Goal: Contribute content: Contribute content

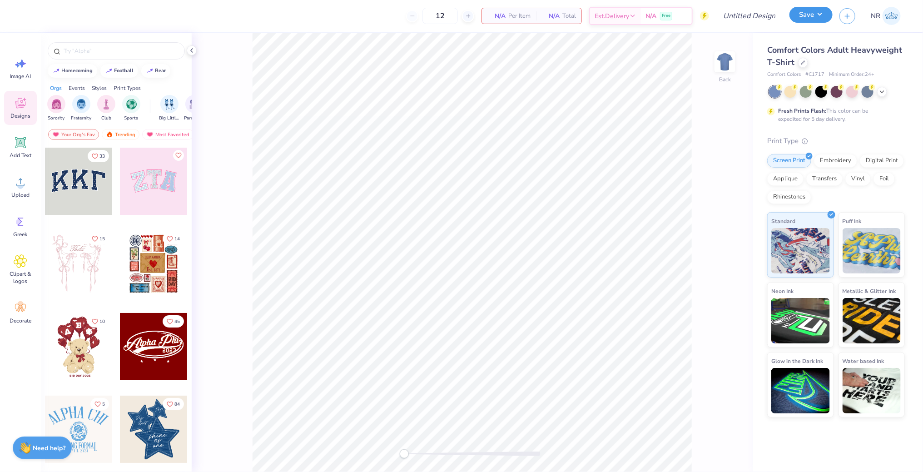
click at [813, 16] on button "Save" at bounding box center [811, 15] width 43 height 16
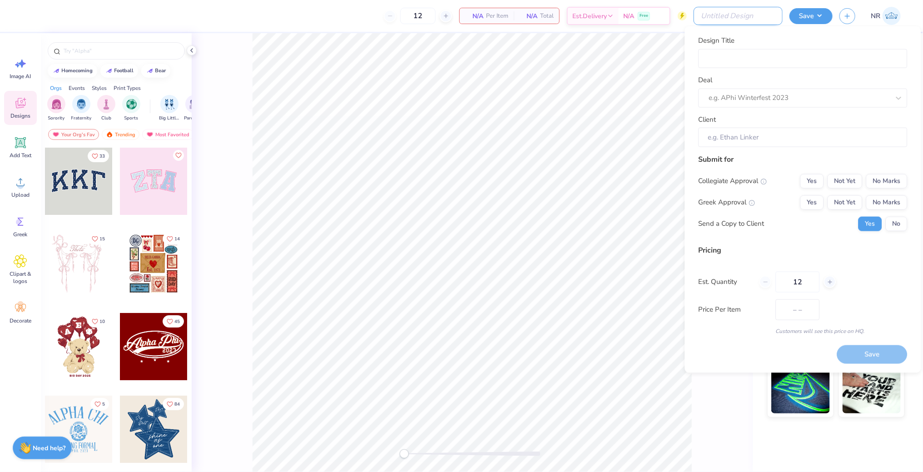
click at [748, 15] on input "Design Title" at bounding box center [738, 16] width 89 height 18
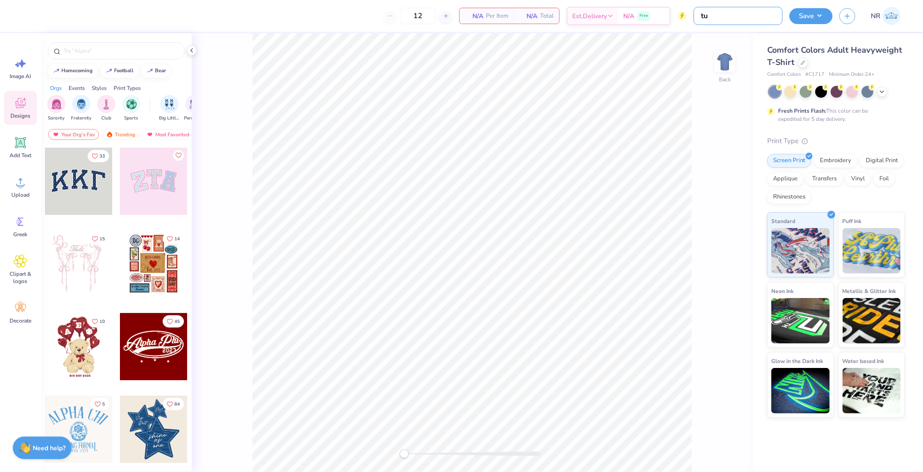
type input "t"
type input "trail root hat"
click at [806, 64] on div at bounding box center [803, 62] width 10 height 10
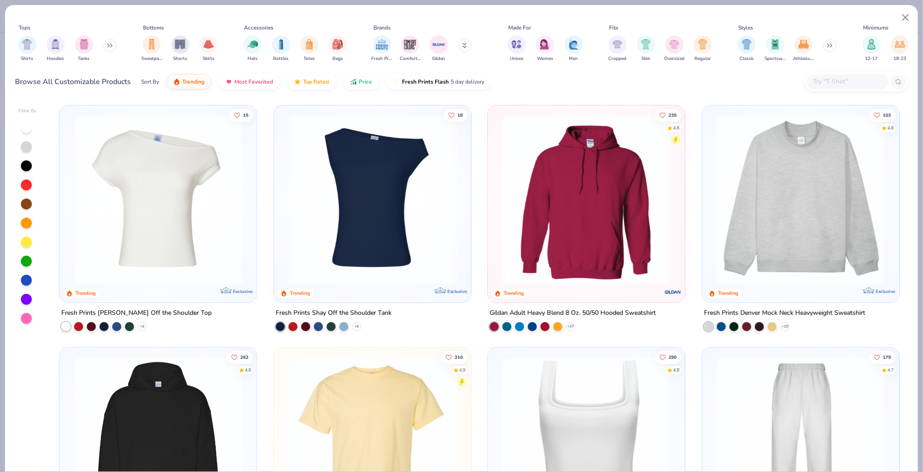
click at [826, 80] on input "text" at bounding box center [848, 81] width 70 height 10
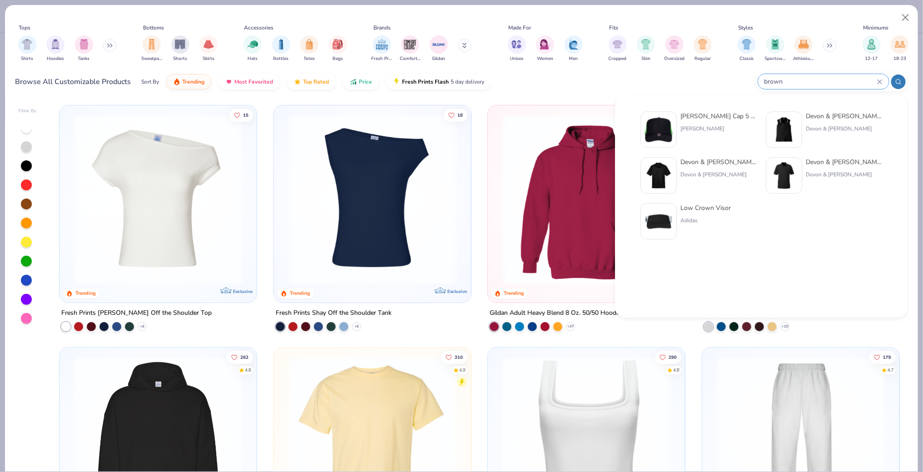
type input "brown"
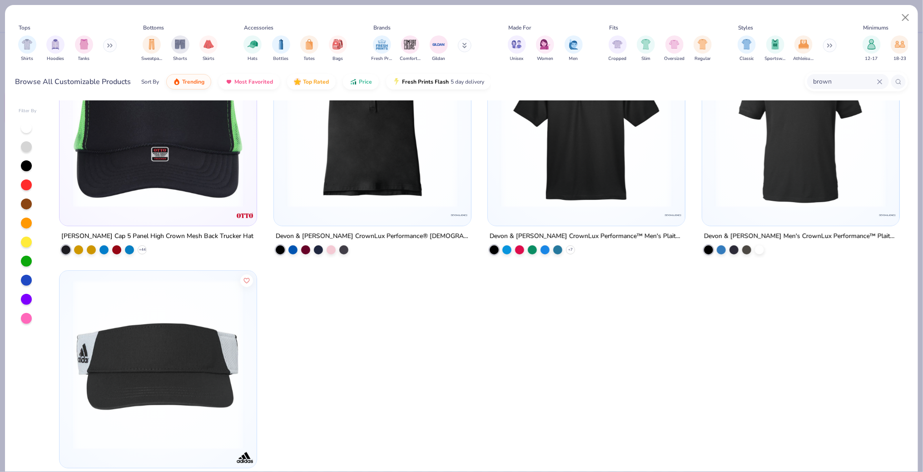
scroll to position [116, 0]
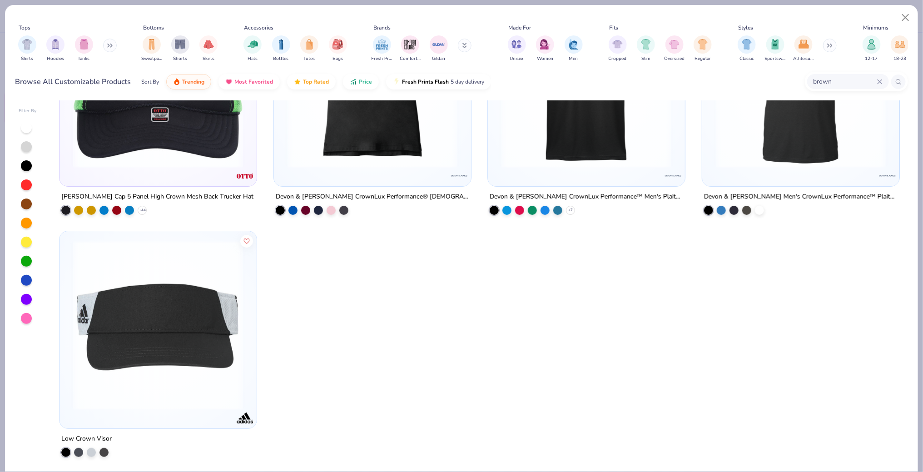
click at [880, 80] on icon at bounding box center [879, 81] width 5 height 5
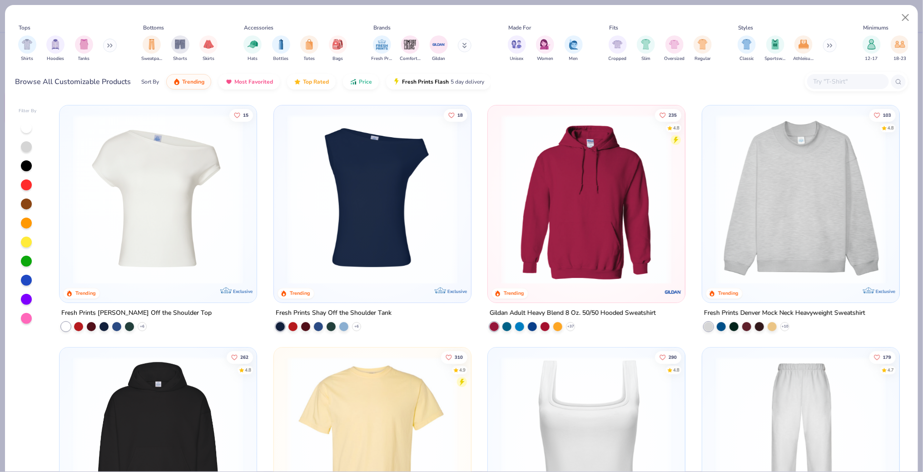
click at [23, 202] on div at bounding box center [26, 204] width 11 height 11
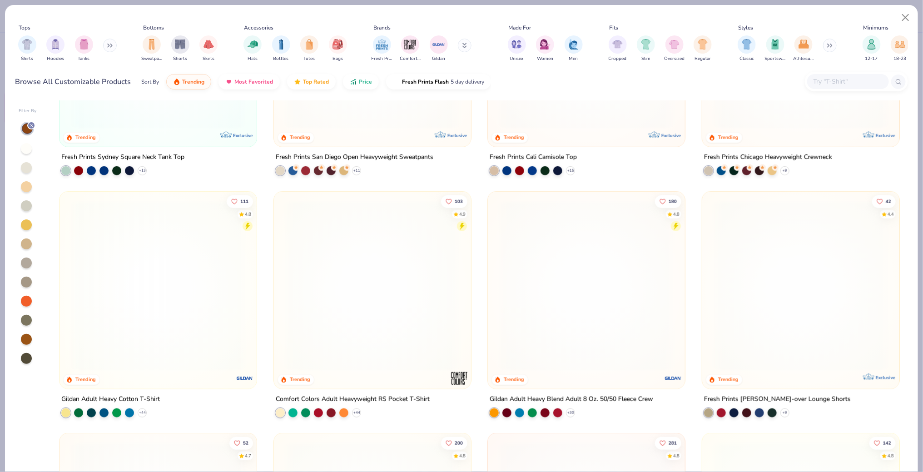
scroll to position [404, 0]
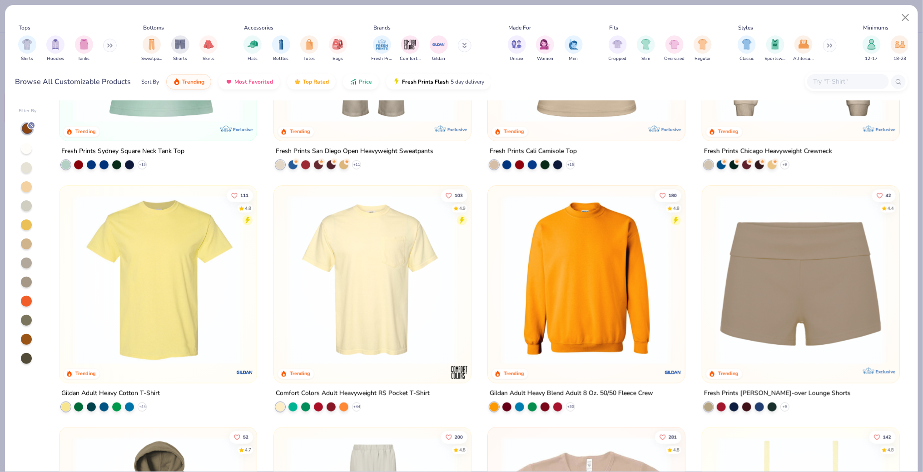
click at [178, 279] on img at bounding box center [158, 279] width 179 height 170
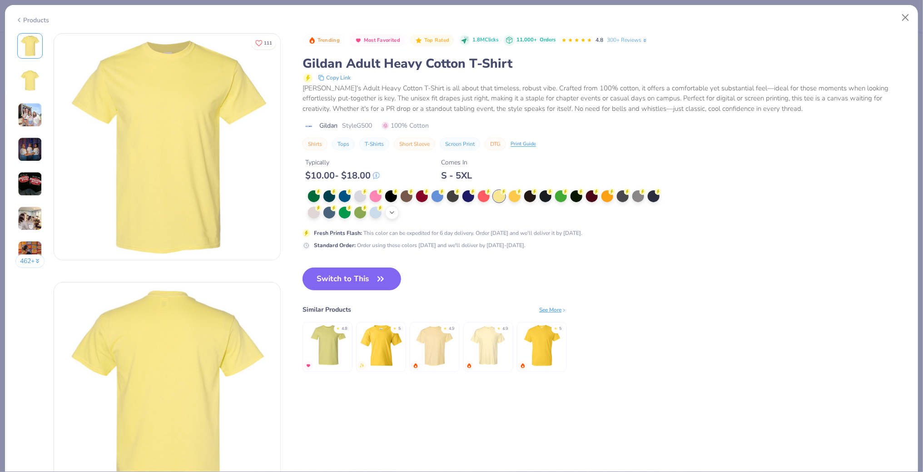
click at [391, 211] on icon at bounding box center [391, 212] width 7 height 7
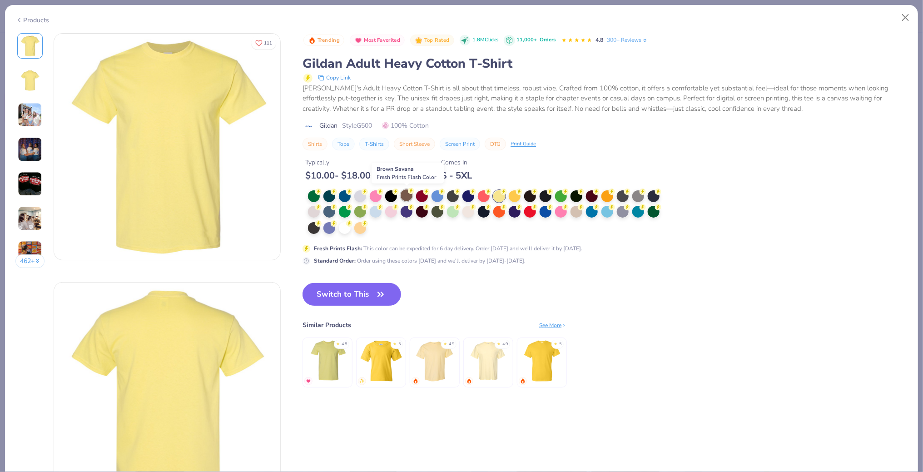
click at [406, 199] on div at bounding box center [407, 195] width 12 height 12
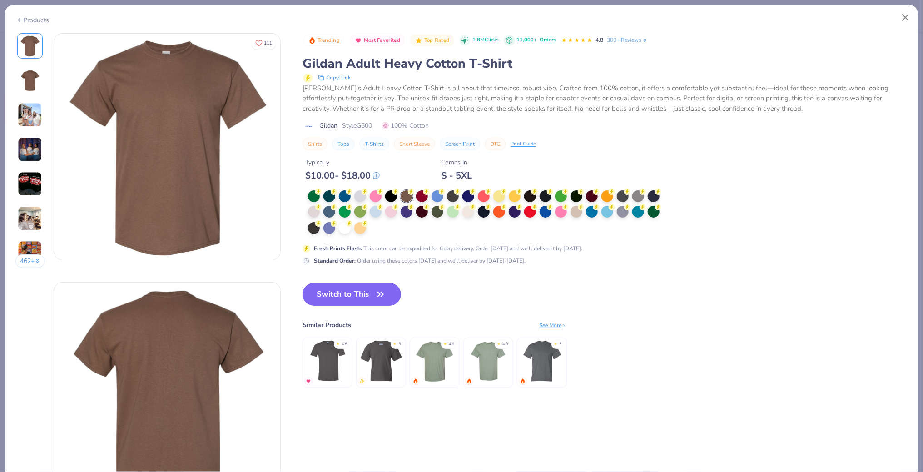
click at [351, 299] on button "Switch to This" at bounding box center [352, 294] width 99 height 23
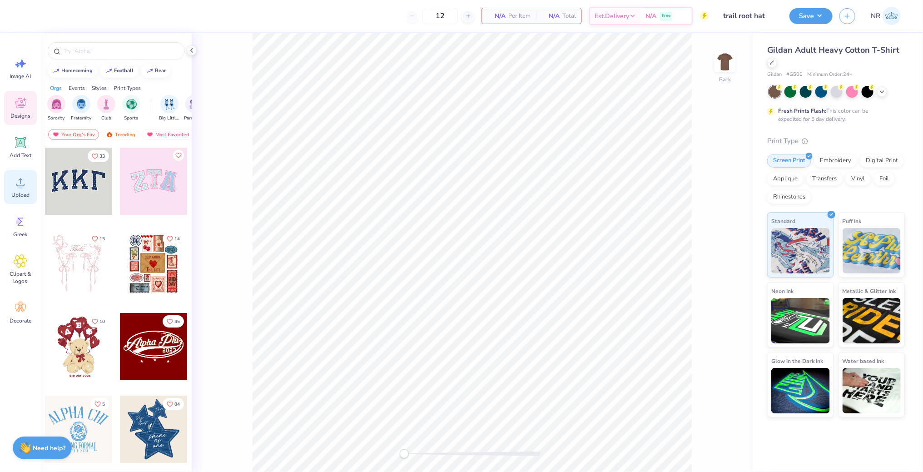
click at [19, 187] on circle at bounding box center [20, 186] width 6 height 6
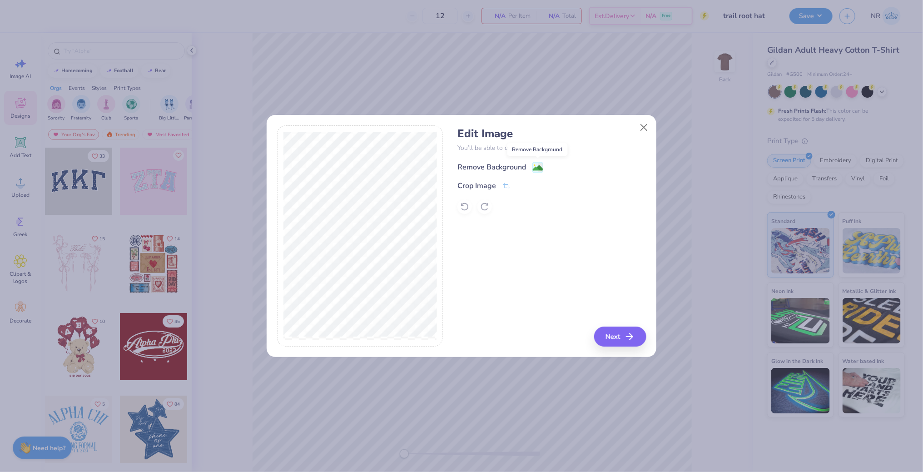
click at [536, 163] on image at bounding box center [538, 168] width 10 height 10
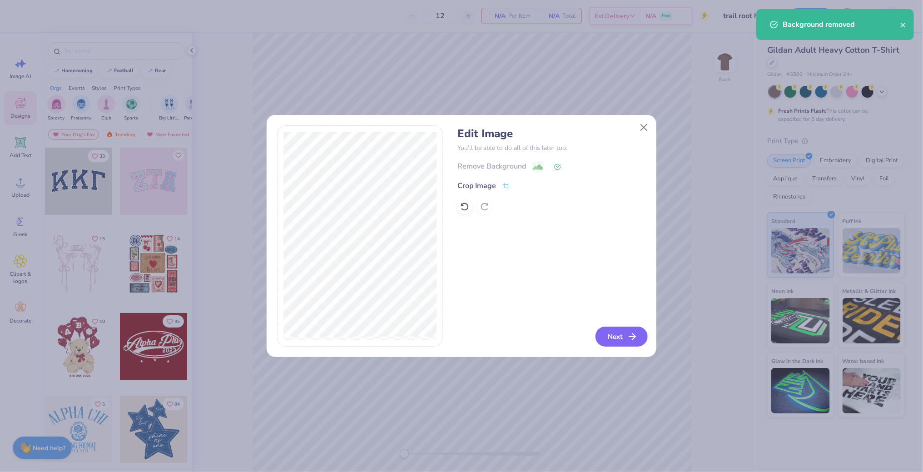
click at [618, 343] on button "Next" at bounding box center [622, 337] width 52 height 20
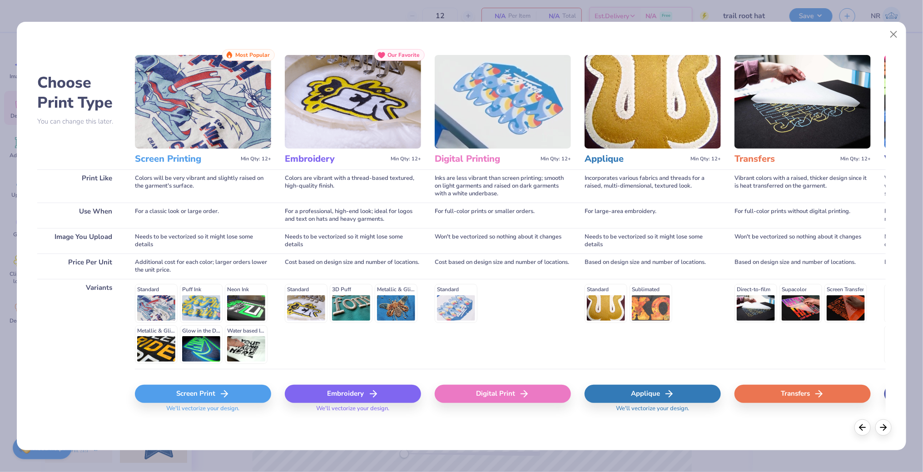
click at [224, 390] on icon at bounding box center [224, 393] width 11 height 11
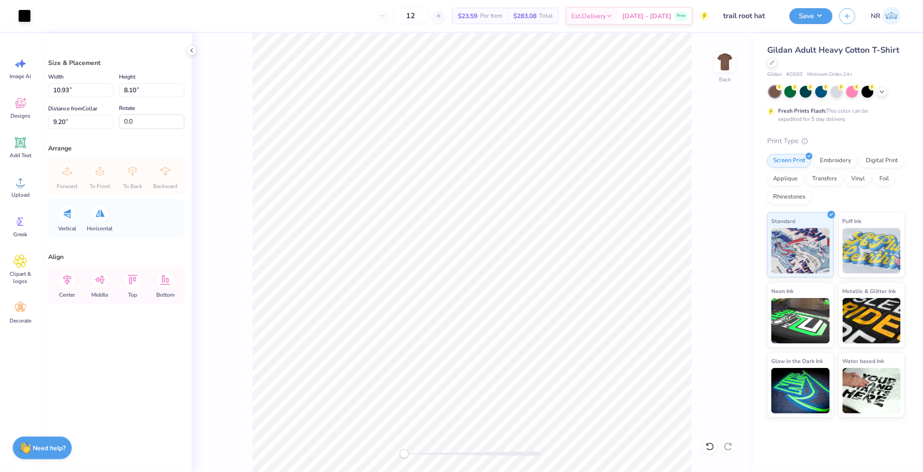
type input "11.92"
type input "8.83"
type input "5.34"
click at [29, 13] on div at bounding box center [24, 15] width 13 height 13
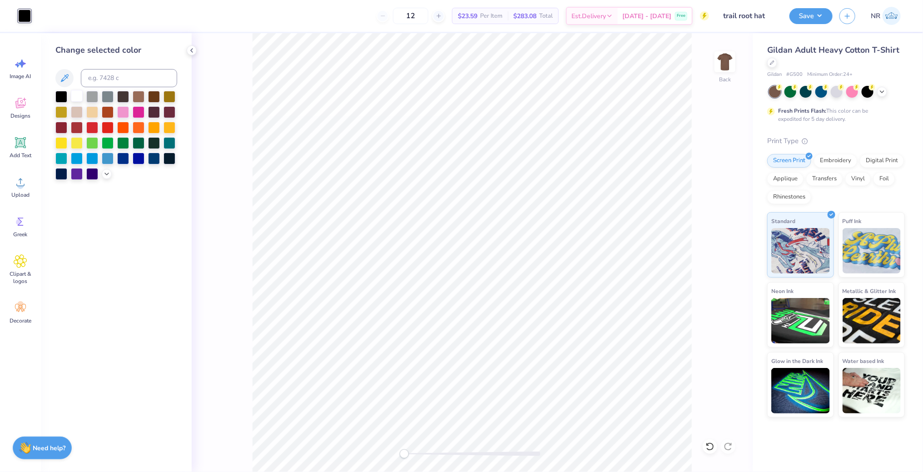
click at [77, 99] on div at bounding box center [77, 96] width 12 height 12
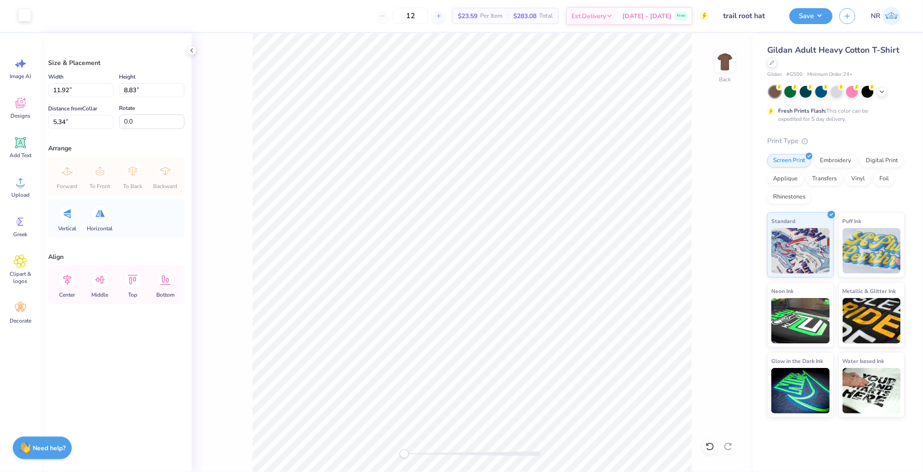
click at [24, 15] on div at bounding box center [24, 15] width 13 height 13
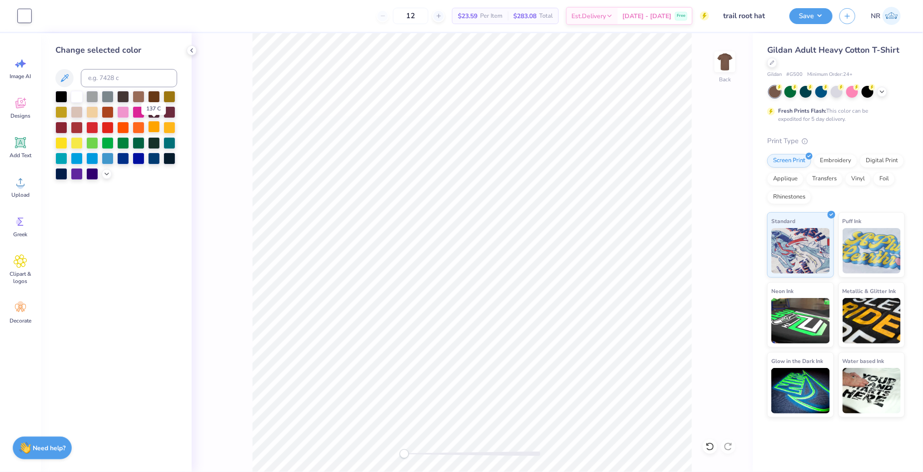
click at [153, 130] on div at bounding box center [154, 127] width 12 height 12
click at [172, 127] on div at bounding box center [170, 127] width 12 height 12
click at [64, 144] on div at bounding box center [61, 142] width 12 height 12
click at [75, 142] on div at bounding box center [77, 142] width 12 height 12
click at [170, 130] on div at bounding box center [170, 127] width 12 height 12
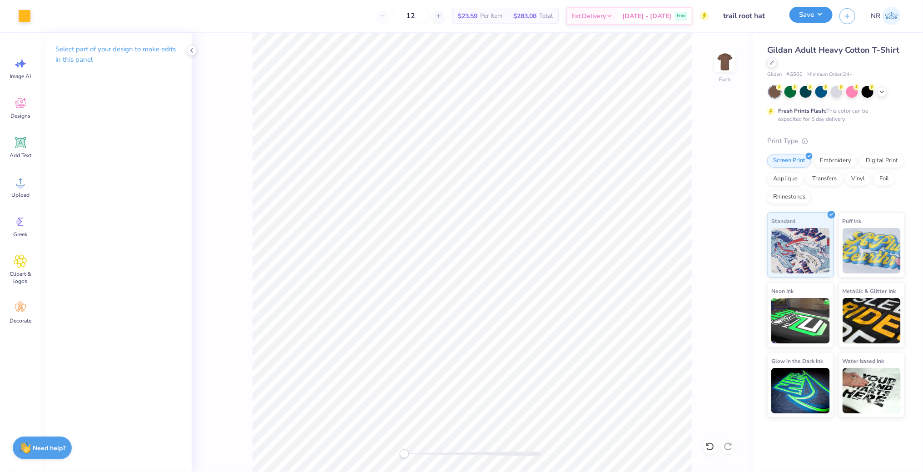
click at [817, 15] on button "Save" at bounding box center [811, 15] width 43 height 16
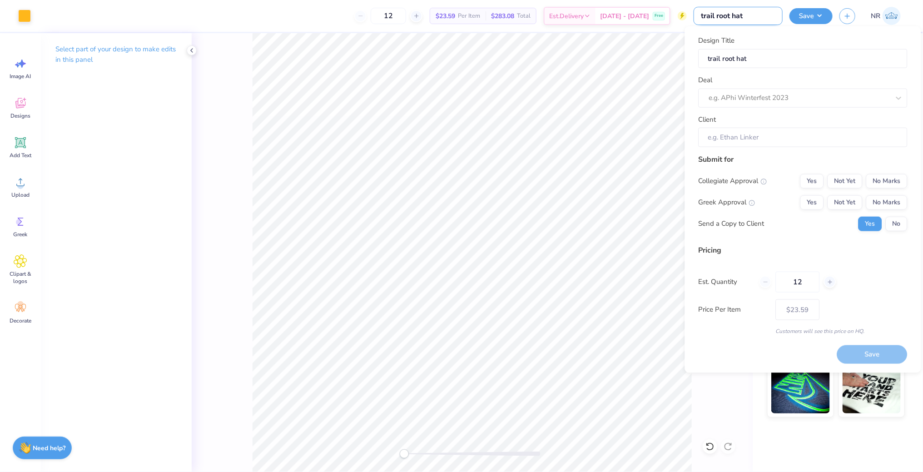
click at [764, 15] on input "trail root hat" at bounding box center [738, 16] width 89 height 18
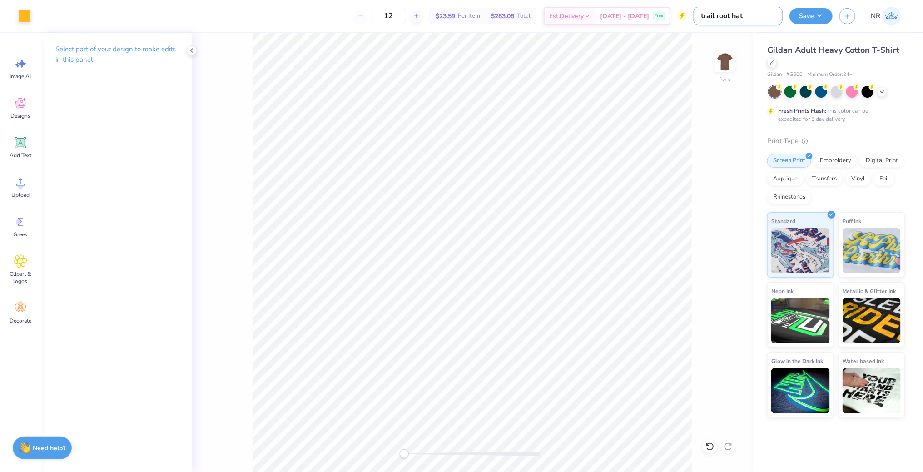
click at [764, 15] on input "trail root hat" at bounding box center [738, 16] width 89 height 18
type input "trail root tee"
click at [810, 14] on button "Save" at bounding box center [811, 15] width 43 height 16
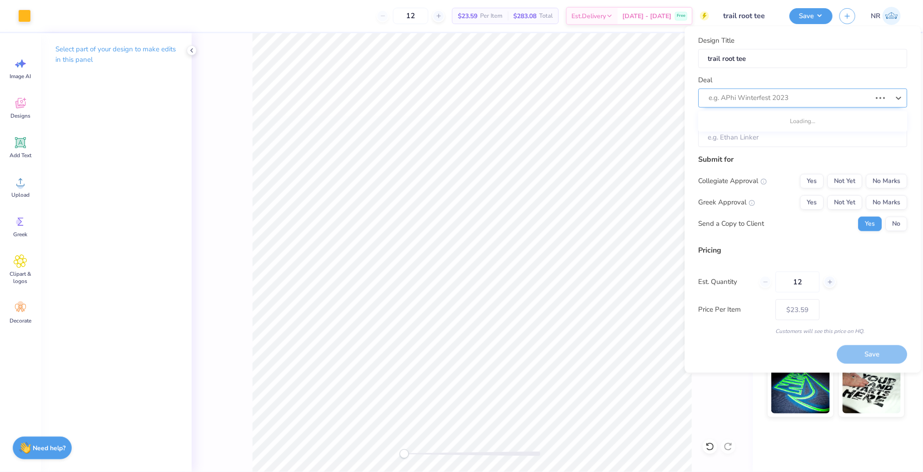
click at [794, 99] on div at bounding box center [790, 98] width 163 height 12
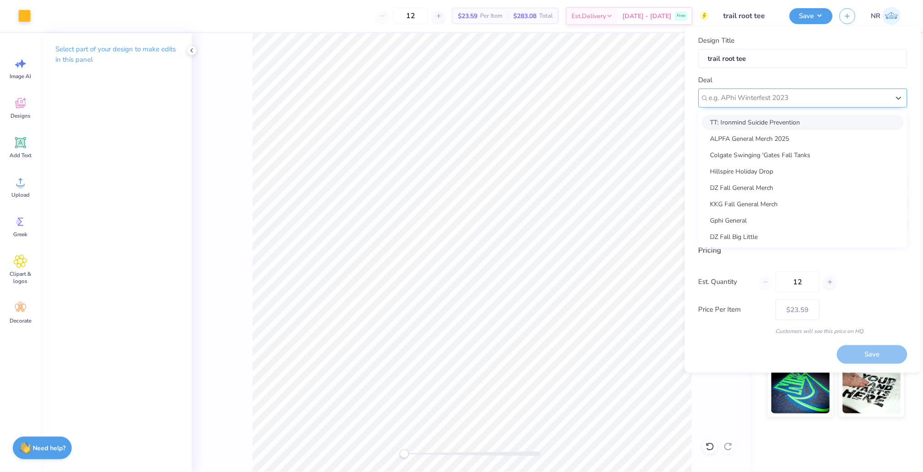
click at [751, 96] on div at bounding box center [799, 98] width 181 height 12
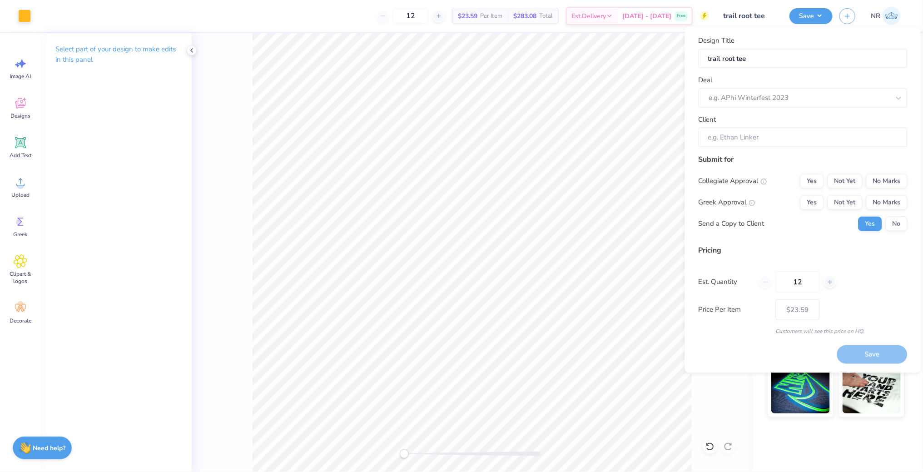
click at [748, 79] on div "Deal e.g. APhi Winterfest 2023" at bounding box center [803, 91] width 209 height 33
click at [748, 100] on div at bounding box center [799, 98] width 181 height 12
type input "S"
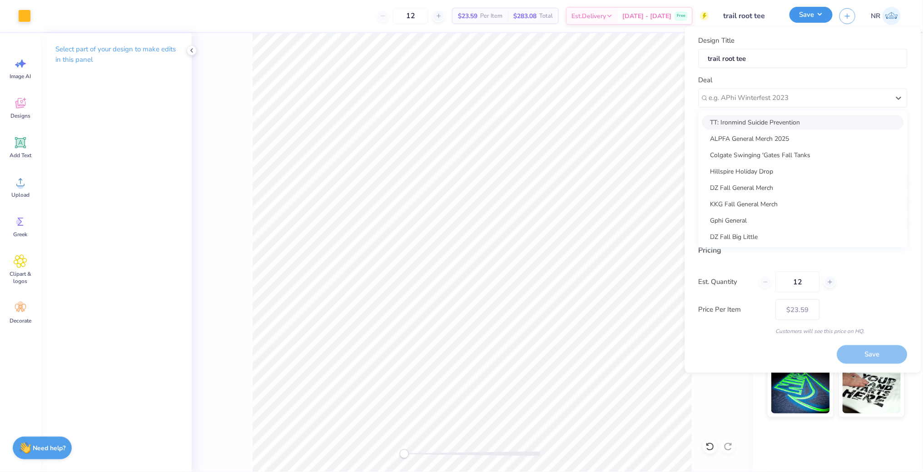
click at [803, 18] on button "Save" at bounding box center [811, 15] width 43 height 16
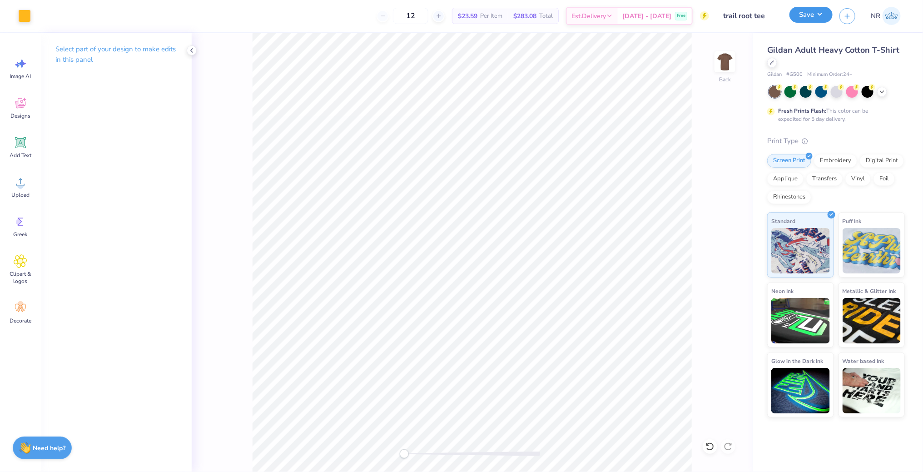
click at [803, 18] on button "Save" at bounding box center [811, 15] width 43 height 16
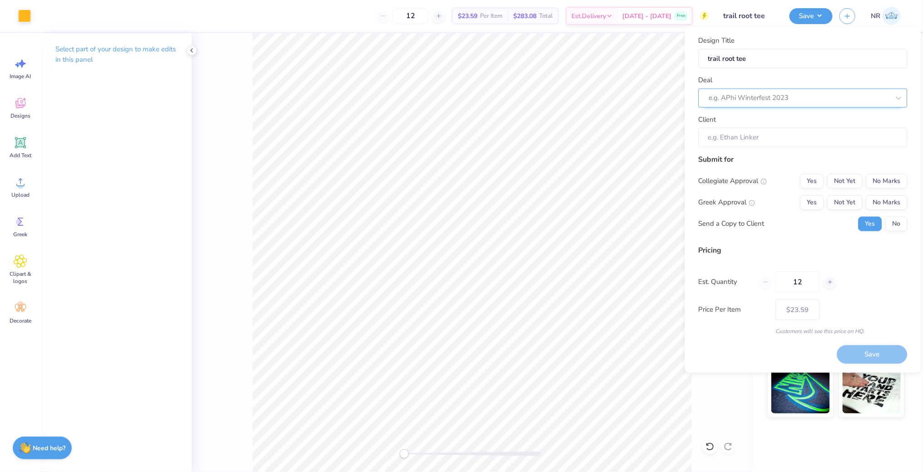
click at [741, 92] on div at bounding box center [799, 98] width 181 height 12
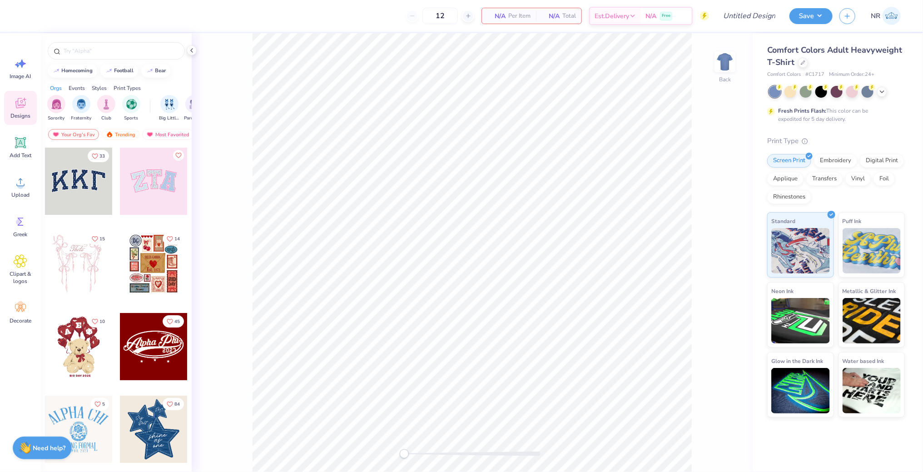
click at [888, 89] on div at bounding box center [837, 92] width 136 height 12
click at [882, 94] on div at bounding box center [882, 91] width 10 height 10
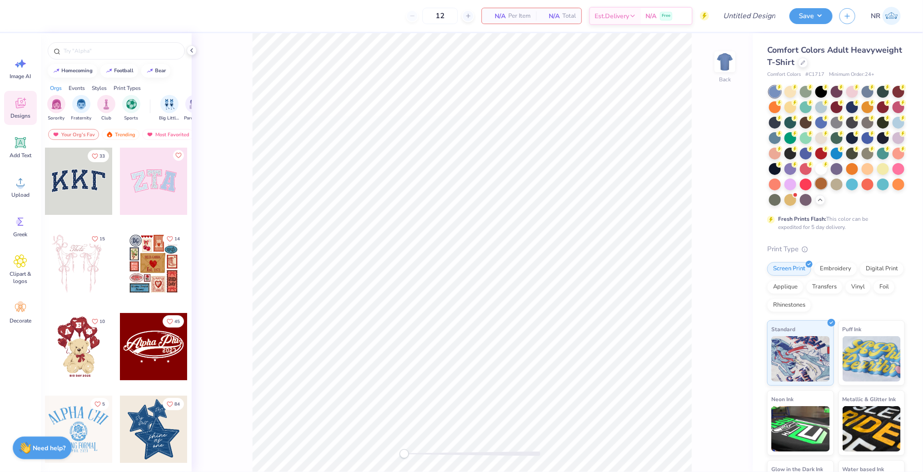
click at [824, 187] on div at bounding box center [822, 184] width 12 height 12
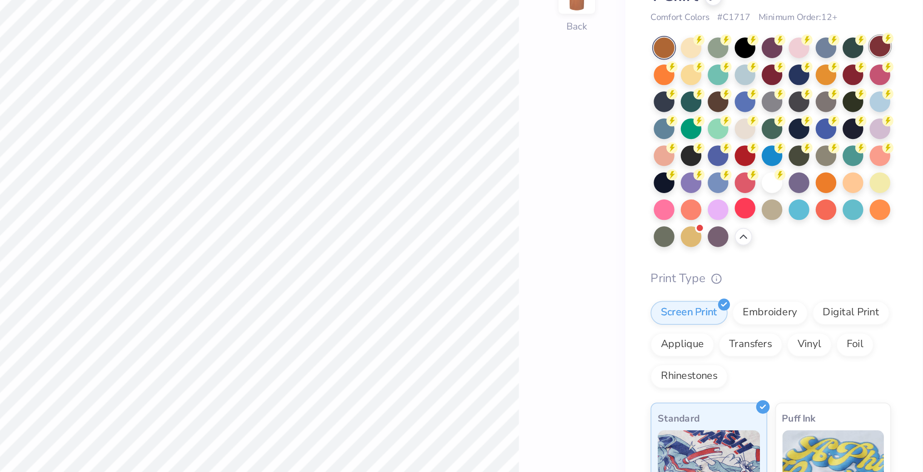
click at [899, 94] on div at bounding box center [899, 91] width 12 height 12
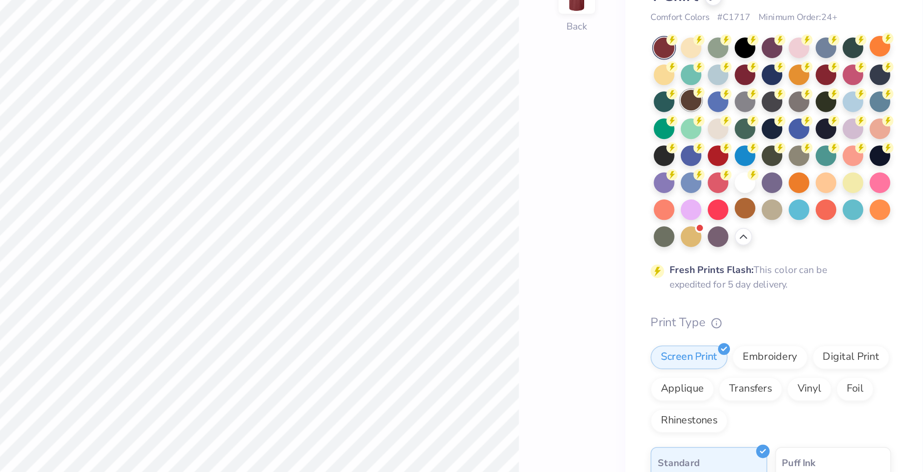
click at [792, 119] on icon at bounding box center [795, 117] width 6 height 6
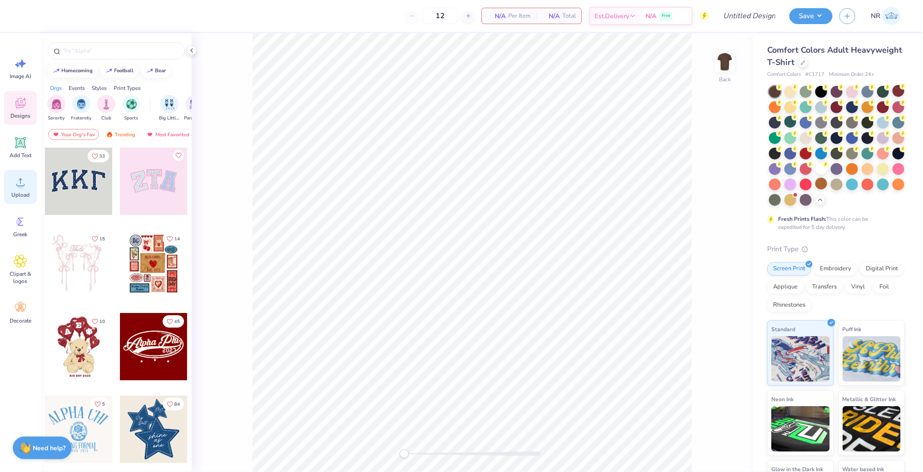
click at [23, 185] on circle at bounding box center [20, 186] width 6 height 6
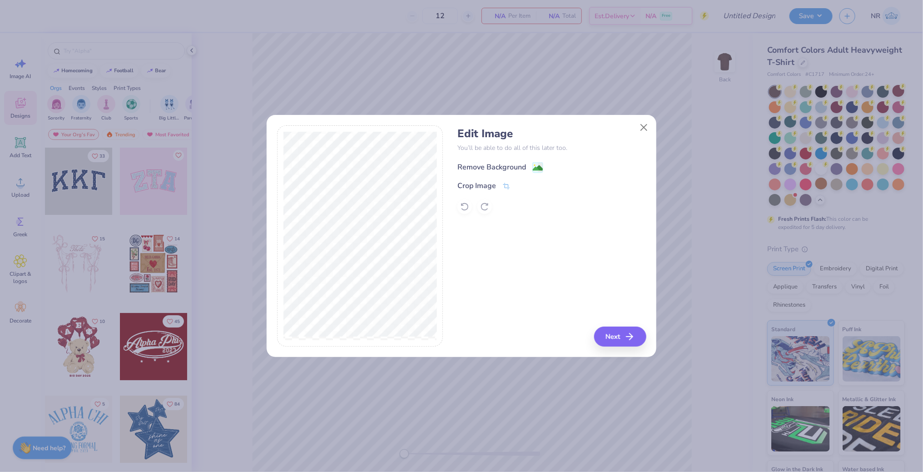
click at [534, 163] on image at bounding box center [538, 168] width 10 height 10
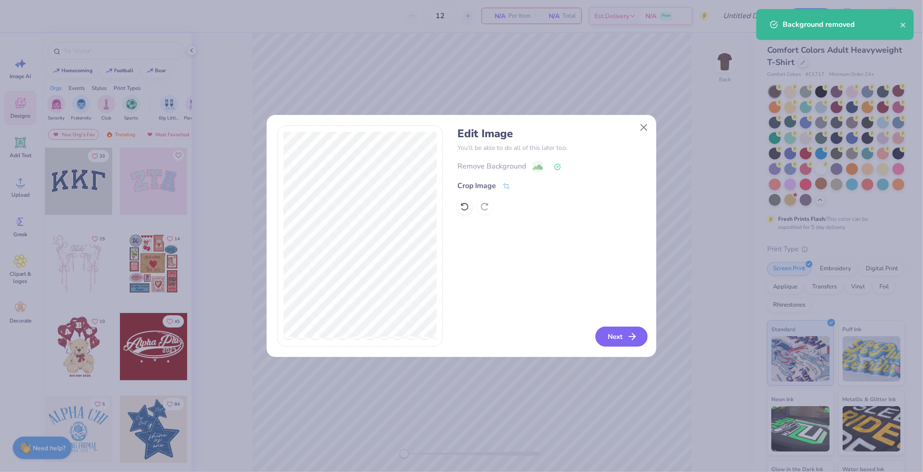
click at [624, 331] on button "Next" at bounding box center [622, 337] width 52 height 20
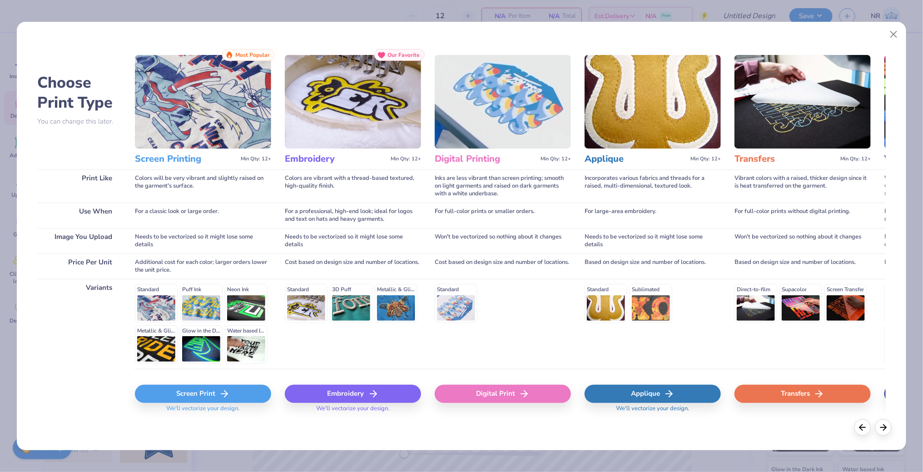
click at [239, 392] on div "Screen Print" at bounding box center [203, 394] width 136 height 18
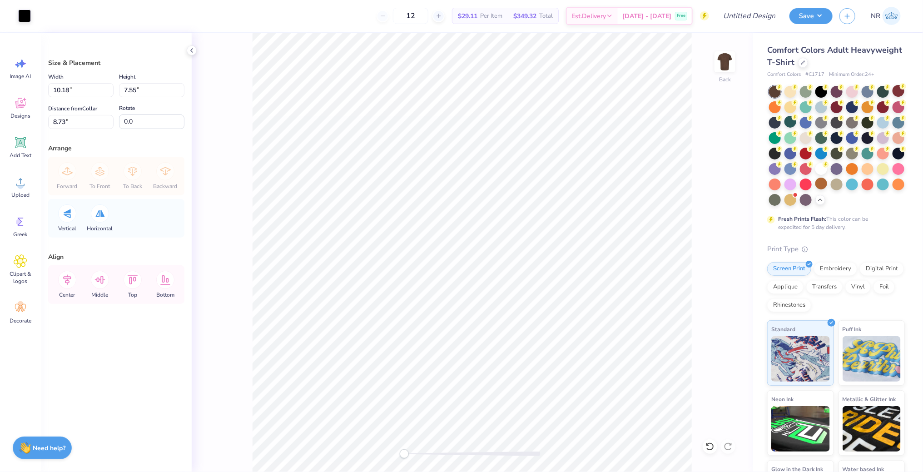
type input "11.95"
type input "8.85"
type input "3.86"
click at [27, 13] on div at bounding box center [24, 15] width 13 height 13
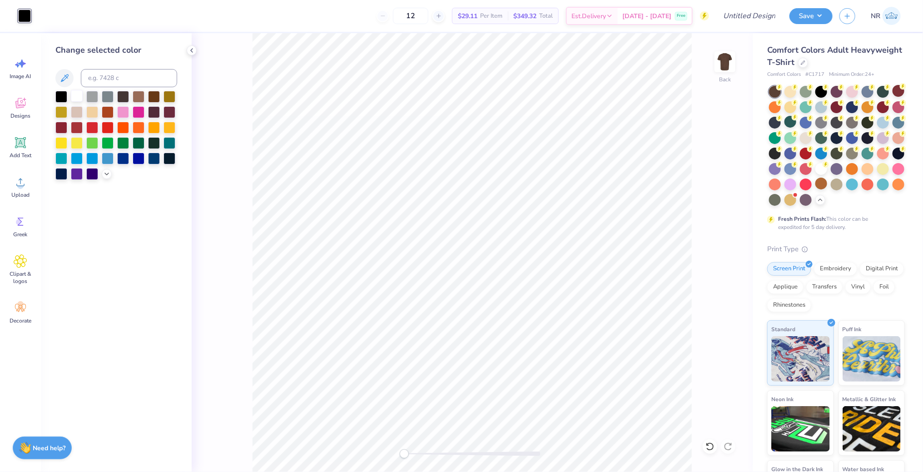
click at [71, 95] on div at bounding box center [77, 96] width 12 height 12
click at [153, 127] on div at bounding box center [154, 127] width 12 height 12
click at [170, 125] on div at bounding box center [170, 127] width 12 height 12
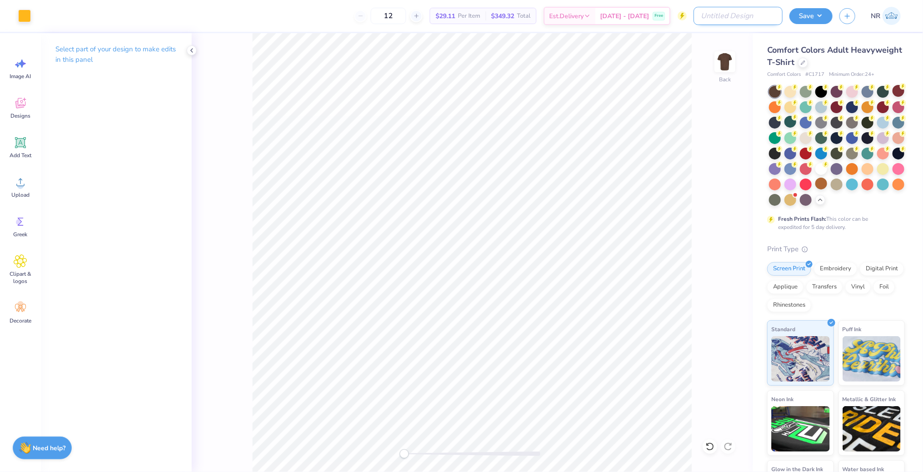
click at [741, 19] on input "Design Title" at bounding box center [738, 16] width 89 height 18
type input "tshirt"
click at [810, 21] on button "Save" at bounding box center [811, 15] width 43 height 16
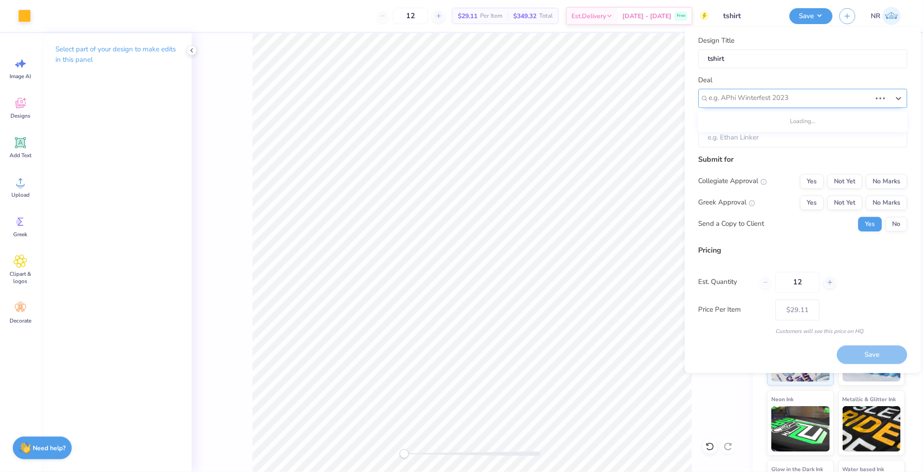
click at [772, 101] on div at bounding box center [790, 98] width 163 height 12
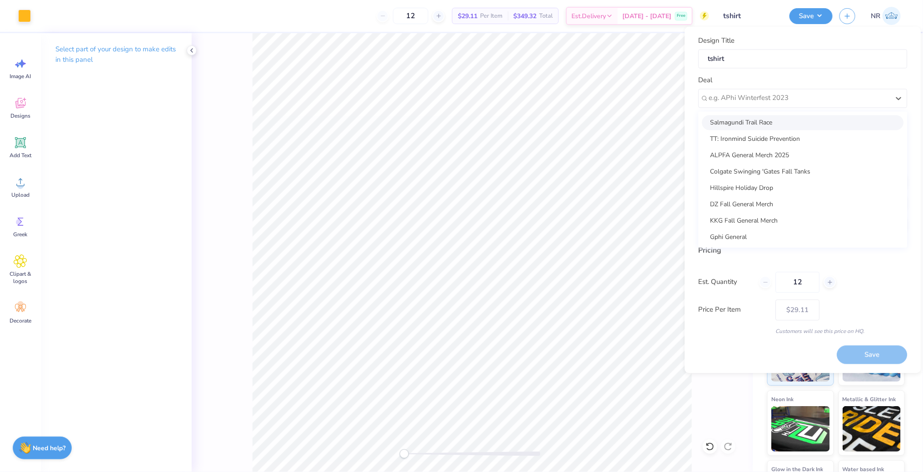
click at [757, 124] on div "Salmagundi Trail Race" at bounding box center [803, 122] width 202 height 15
type input "Natalie R"
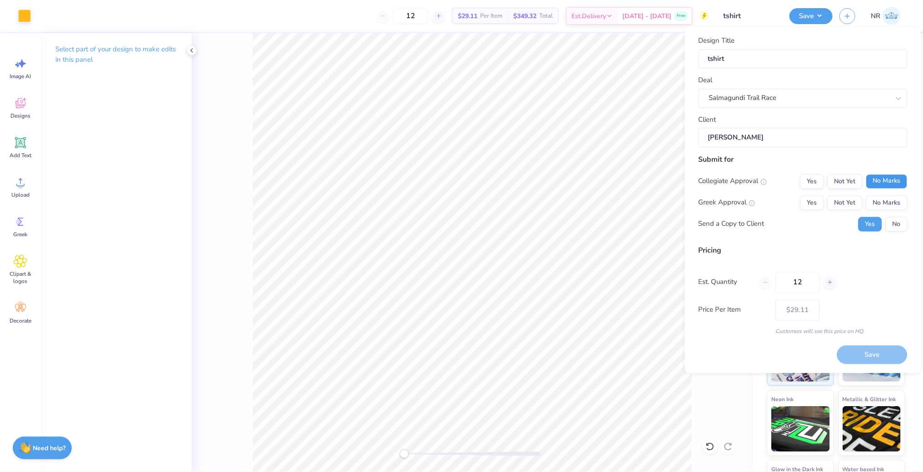
click at [878, 177] on button "No Marks" at bounding box center [886, 181] width 41 height 15
click at [878, 193] on div "Collegiate Approval Yes Not Yet No Marks Greek Approval Yes Not Yet No Marks Se…" at bounding box center [803, 202] width 209 height 57
click at [881, 203] on button "No Marks" at bounding box center [886, 202] width 41 height 15
type input "$29.11"
click at [891, 218] on button "No" at bounding box center [897, 224] width 22 height 15
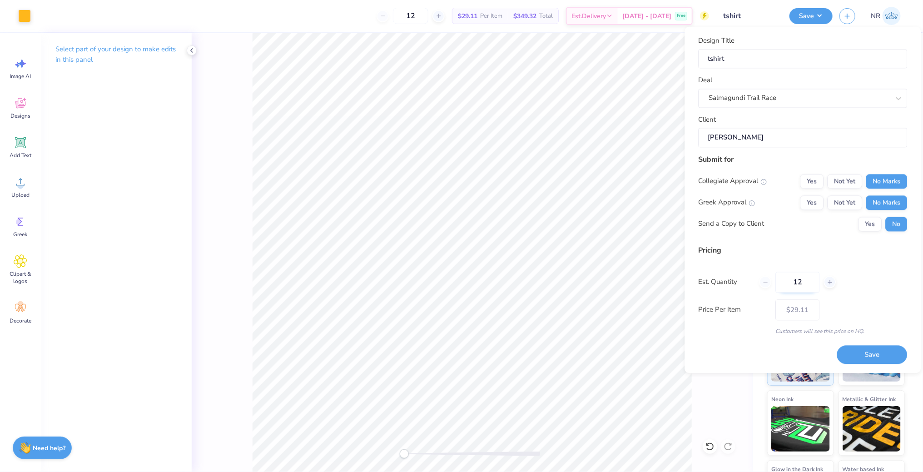
click at [801, 283] on input "12" at bounding box center [798, 282] width 44 height 21
type input "1"
type input "100"
type input "$16.03"
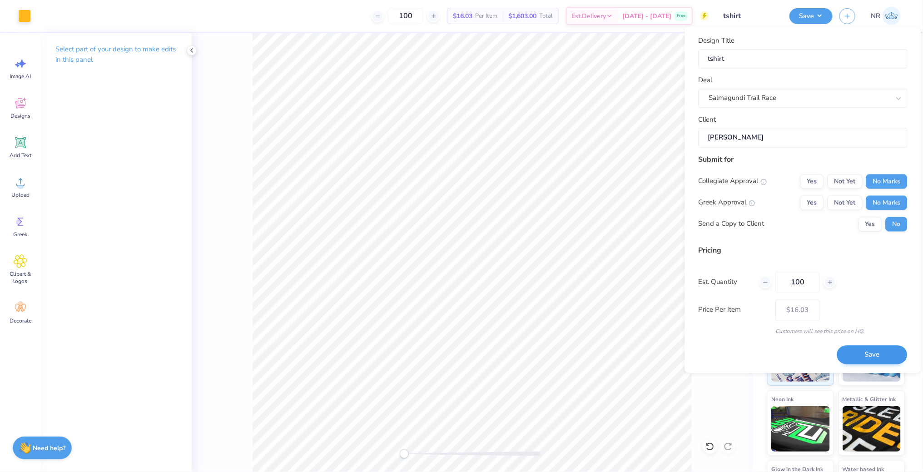
type input "100"
click at [857, 346] on button "Save" at bounding box center [872, 355] width 70 height 19
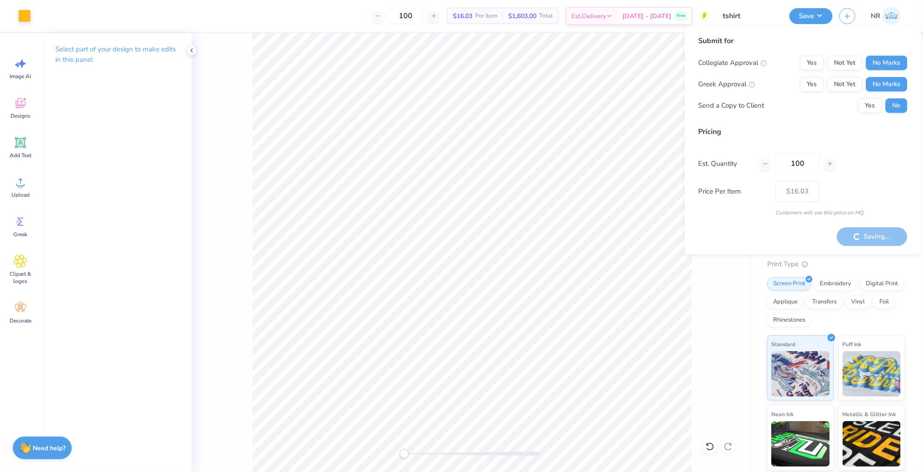
type input "– –"
